Goal: Task Accomplishment & Management: Manage account settings

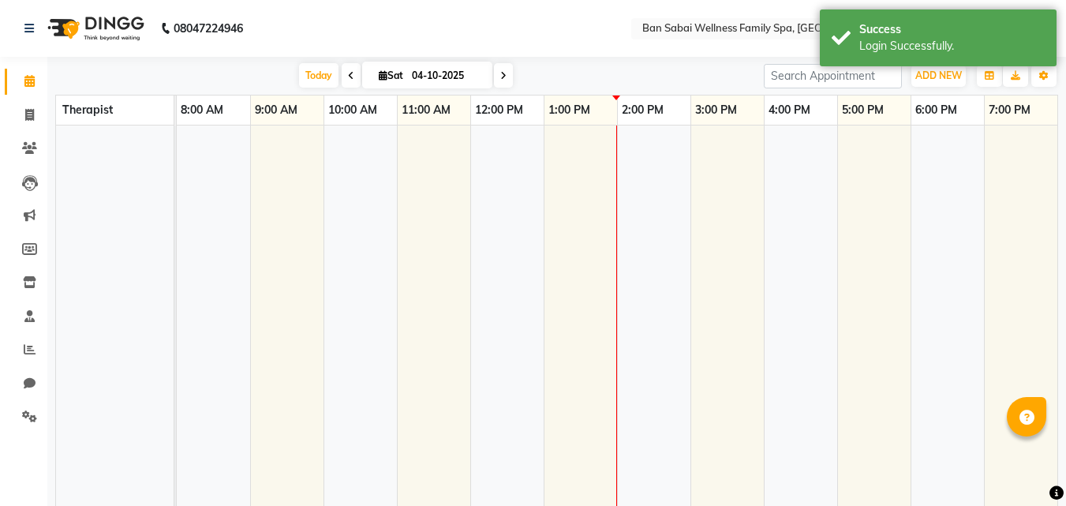
select select "en"
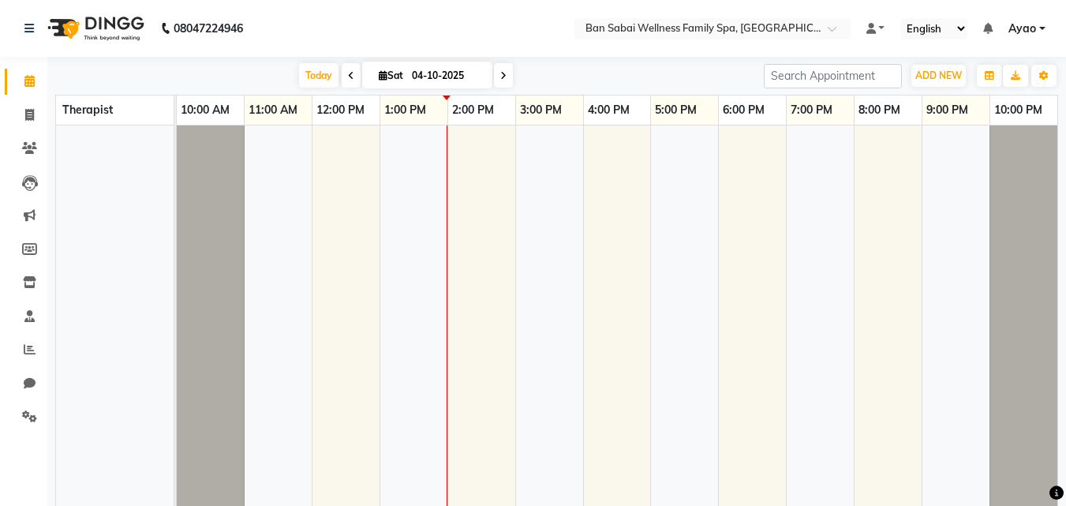
click at [1042, 28] on link "Ayao" at bounding box center [1026, 29] width 37 height 17
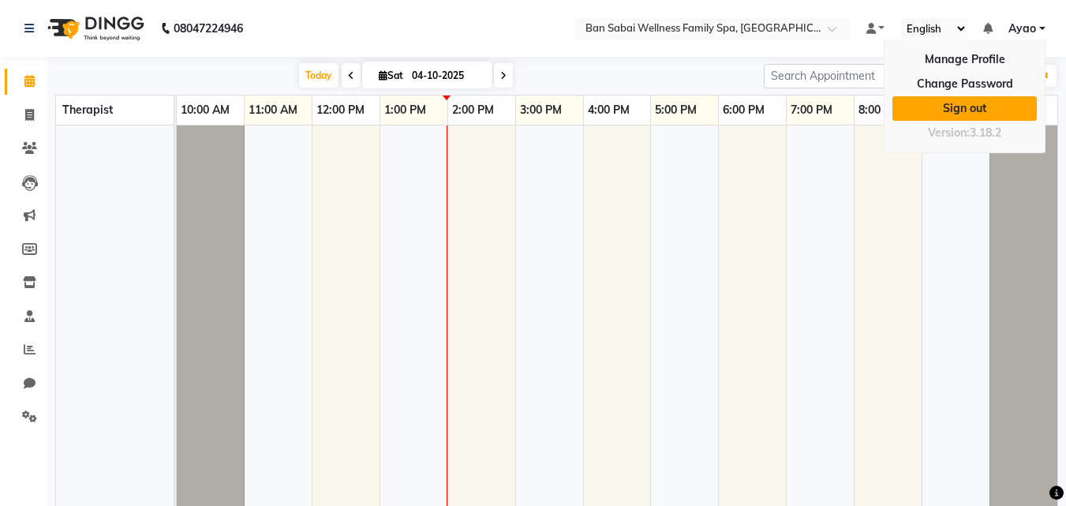
click at [1010, 104] on link "Sign out" at bounding box center [964, 108] width 144 height 24
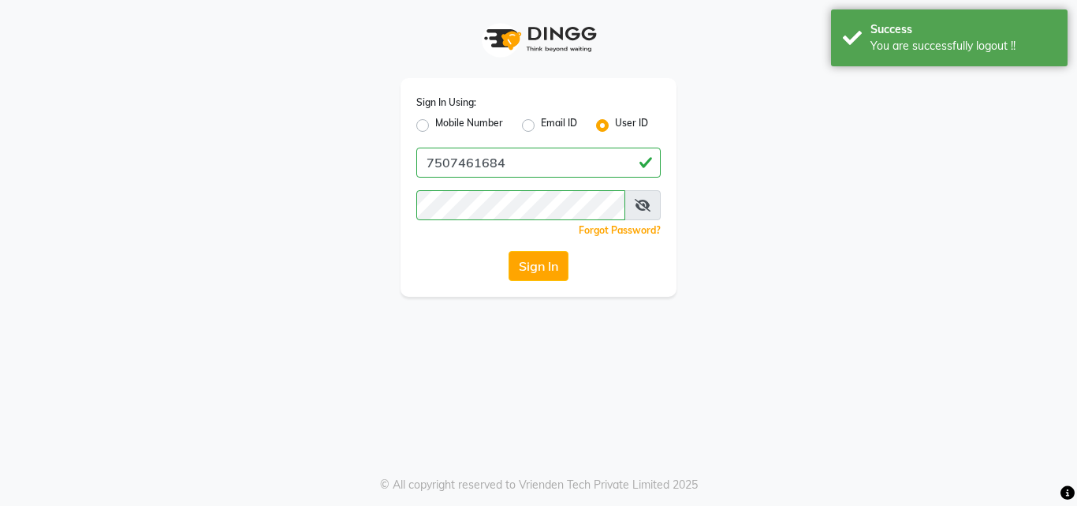
click at [435, 127] on label "Mobile Number" at bounding box center [469, 125] width 68 height 19
click at [435, 126] on input "Mobile Number" at bounding box center [440, 121] width 10 height 10
radio input "true"
radio input "false"
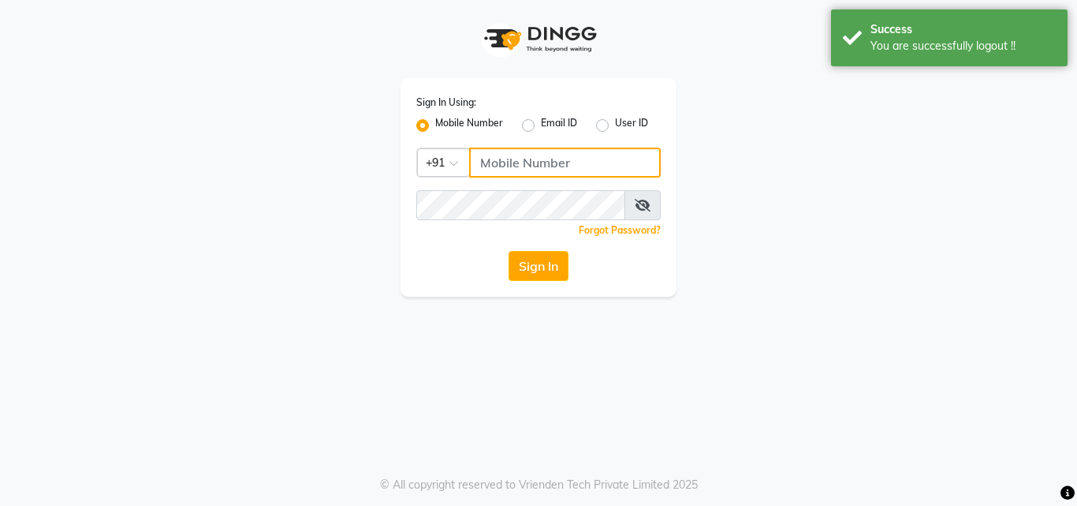
click at [533, 153] on input "Username" at bounding box center [565, 163] width 192 height 30
type input "8208652497"
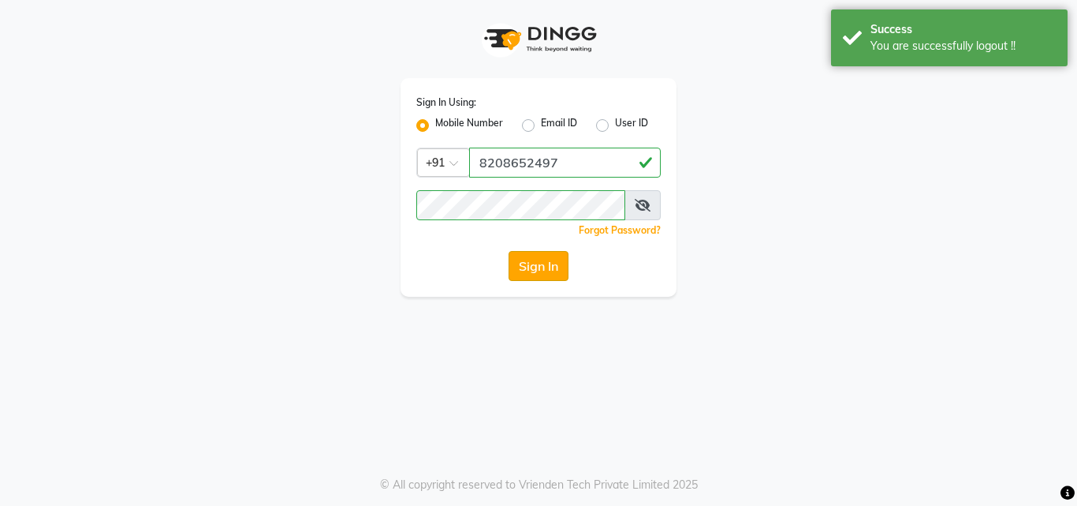
click at [549, 258] on button "Sign In" at bounding box center [539, 266] width 60 height 30
